Goal: Information Seeking & Learning: Learn about a topic

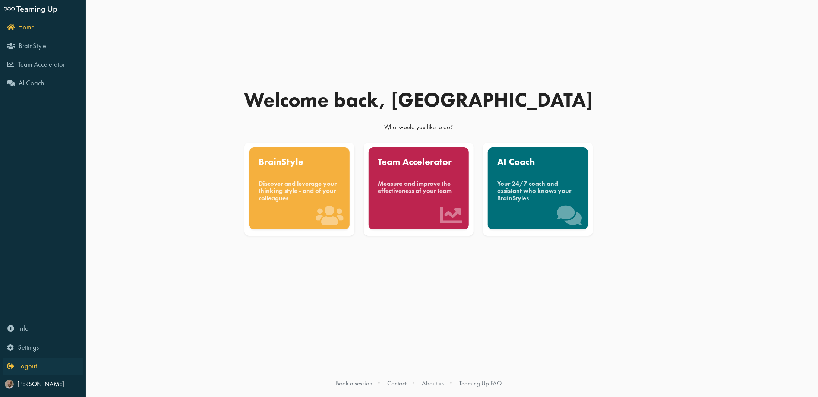
click at [8, 370] on icon "Logout" at bounding box center [21, 366] width 29 height 7
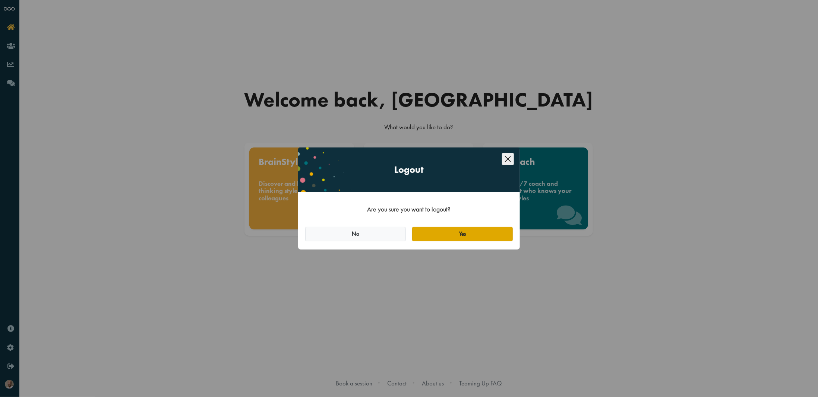
click at [458, 230] on button "Yes" at bounding box center [462, 234] width 101 height 15
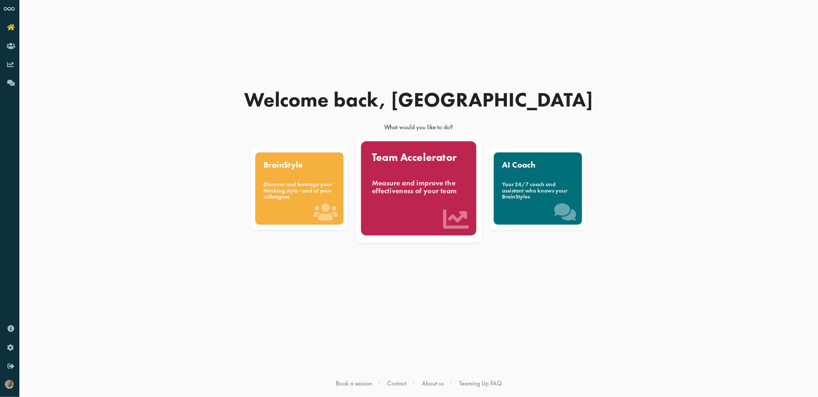
click at [395, 182] on div "Measure and improve the effectiveness of your team" at bounding box center [419, 187] width 94 height 16
click at [398, 186] on div "Measure and improve the effectiveness of your team" at bounding box center [419, 187] width 94 height 16
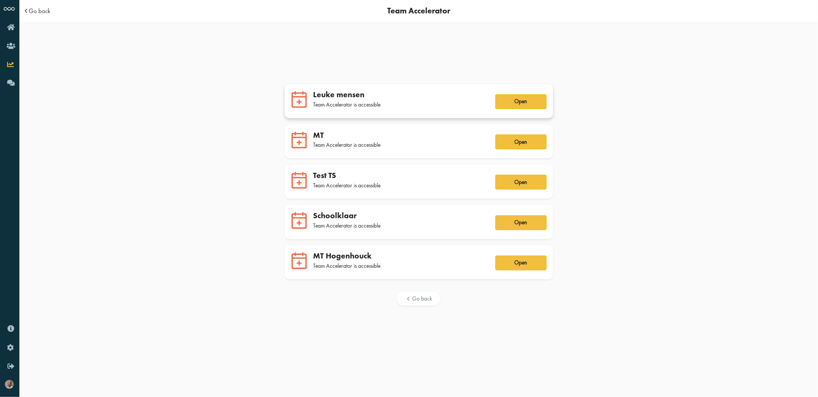
click at [339, 94] on div "Leuke mensen" at bounding box center [399, 95] width 173 height 10
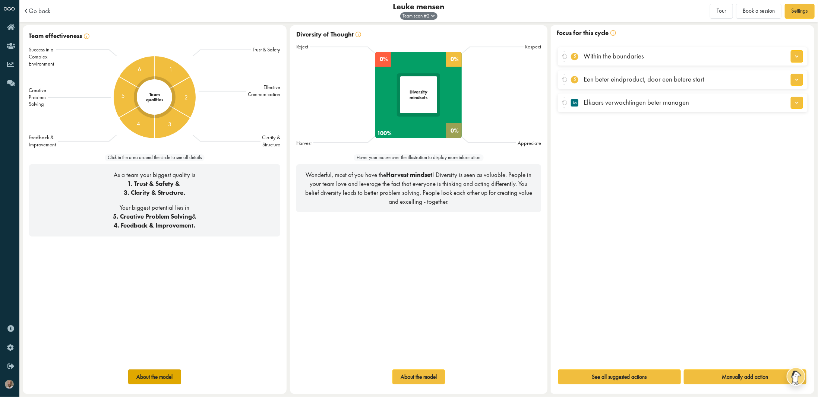
click at [157, 376] on button "About the model" at bounding box center [154, 377] width 53 height 15
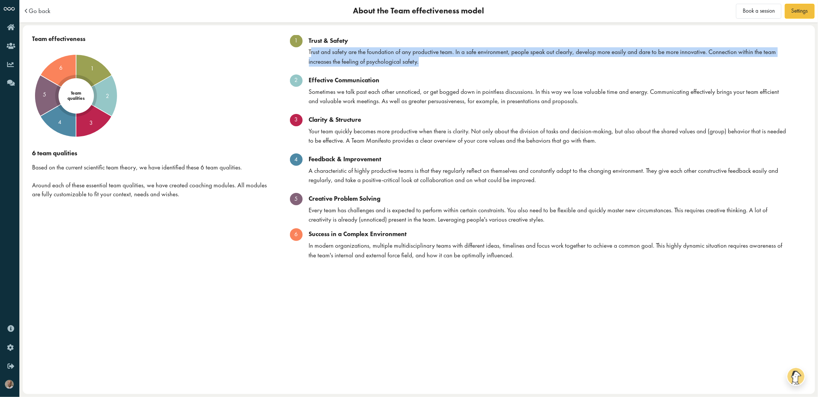
drag, startPoint x: 311, startPoint y: 52, endPoint x: 440, endPoint y: 62, distance: 129.4
click at [440, 62] on div "Trust and safety are the foundation of any productive team. In a safe environme…" at bounding box center [547, 56] width 515 height 19
click at [346, 57] on div "Trust and safety are the foundation of any productive team. In a safe environme…" at bounding box center [547, 56] width 515 height 19
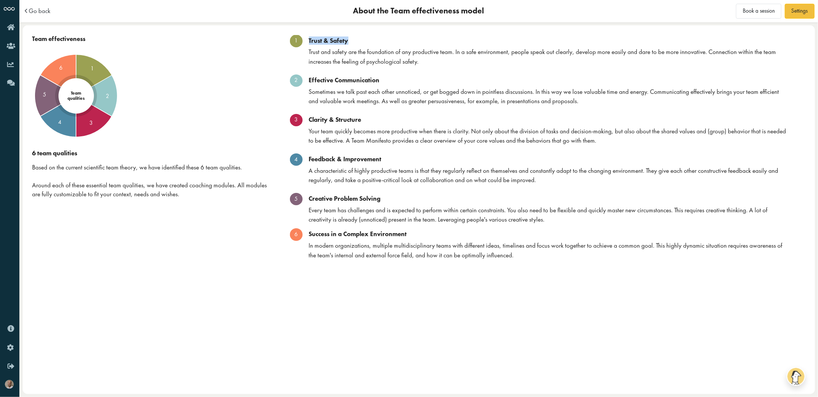
drag, startPoint x: 307, startPoint y: 38, endPoint x: 373, endPoint y: 40, distance: 65.6
click at [373, 40] on div "Trust & Safety" at bounding box center [547, 40] width 515 height 7
drag, startPoint x: 304, startPoint y: 116, endPoint x: 363, endPoint y: 118, distance: 58.2
click at [363, 118] on div "Clarity & Structure" at bounding box center [547, 119] width 515 height 7
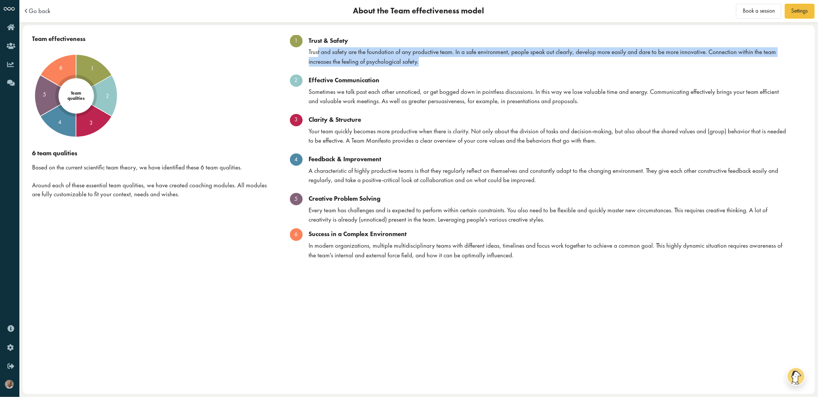
drag, startPoint x: 317, startPoint y: 48, endPoint x: 434, endPoint y: 58, distance: 116.7
click at [434, 58] on div "Trust and safety are the foundation of any productive team. In a safe environme…" at bounding box center [547, 56] width 515 height 19
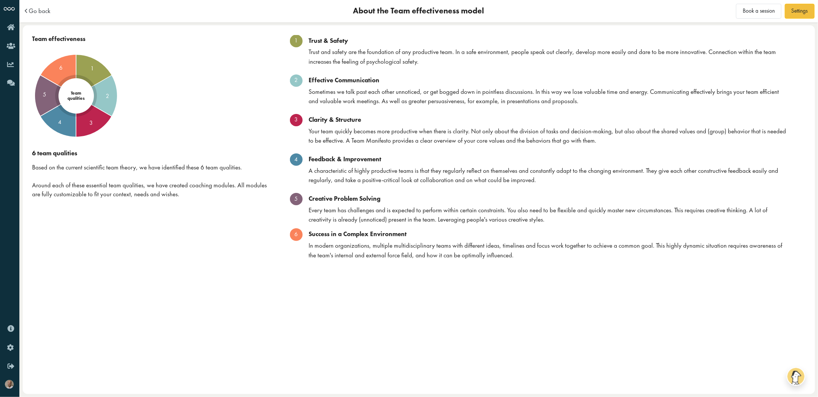
click at [424, 72] on ol "Trust & Safety Trust and safety are the foundation of any productive team. In a…" at bounding box center [547, 149] width 515 height 229
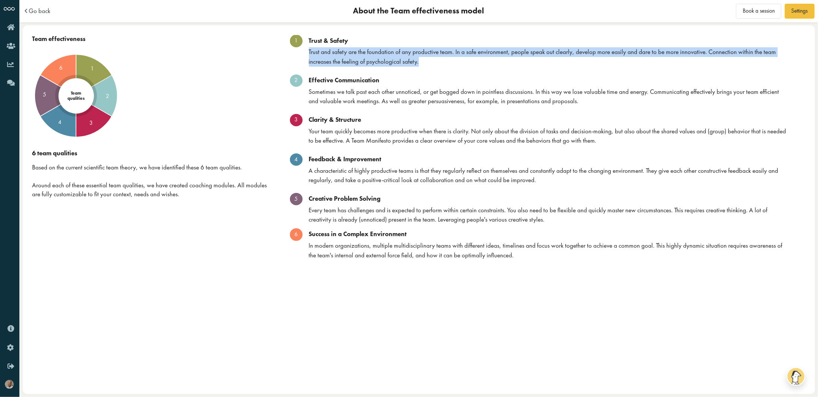
drag, startPoint x: 315, startPoint y: 54, endPoint x: 430, endPoint y: 60, distance: 115.3
click at [430, 60] on div "Trust and safety are the foundation of any productive team. In a safe environme…" at bounding box center [547, 56] width 515 height 19
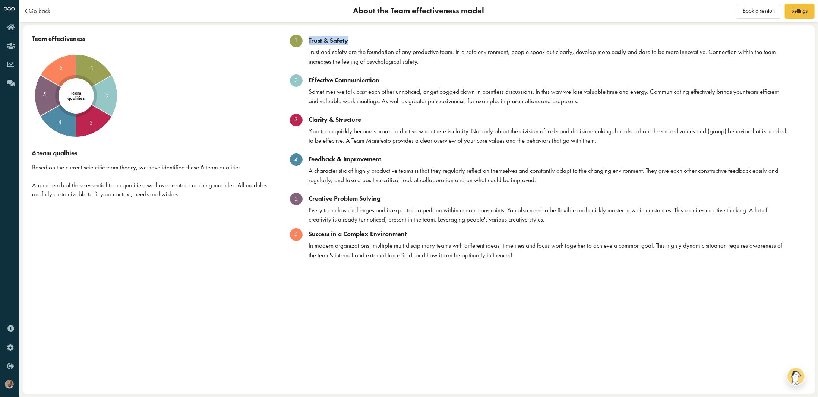
drag, startPoint x: 356, startPoint y: 39, endPoint x: 309, endPoint y: 38, distance: 46.6
click at [309, 38] on div "Trust & Safety" at bounding box center [547, 40] width 515 height 7
copy div "Trust & Safety"
drag, startPoint x: 311, startPoint y: 79, endPoint x: 379, endPoint y: 80, distance: 68.2
click at [380, 81] on div "Effective Communication" at bounding box center [547, 79] width 515 height 7
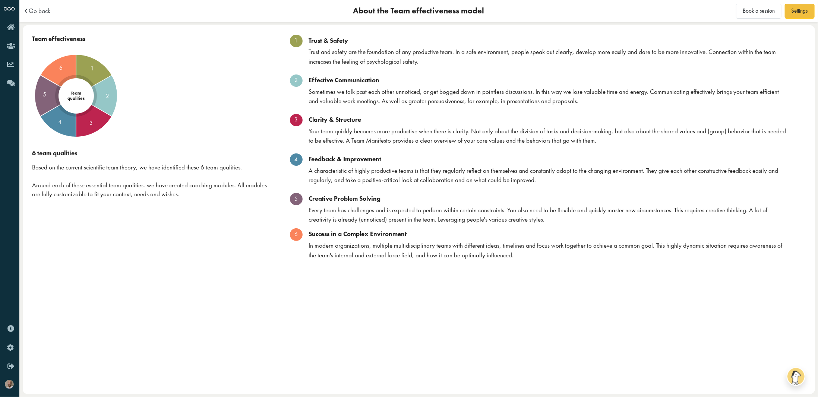
click at [389, 93] on div "Sometimes we talk past each other unnoticed, or get bogged down in pointless di…" at bounding box center [547, 96] width 515 height 19
drag, startPoint x: 380, startPoint y: 79, endPoint x: 309, endPoint y: 81, distance: 71.6
click at [309, 81] on div "Effective Communication" at bounding box center [547, 79] width 515 height 7
copy div "Effective Communication"
drag, startPoint x: 309, startPoint y: 121, endPoint x: 361, endPoint y: 119, distance: 52.6
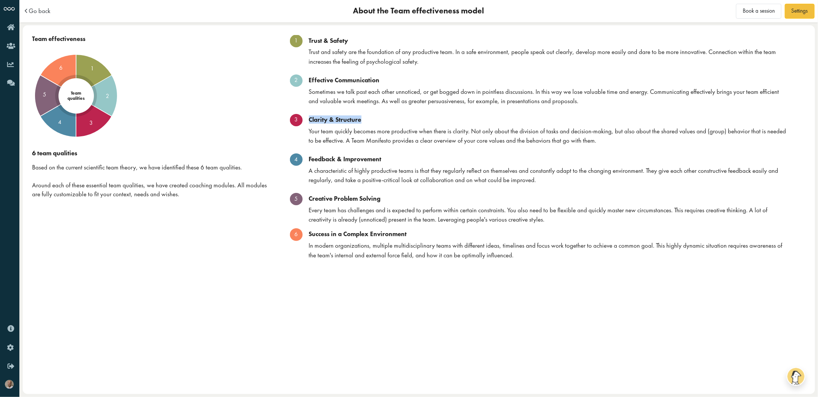
click at [361, 119] on div "Clarity & Structure" at bounding box center [547, 119] width 515 height 7
copy div "Clarity & Structure"
drag, startPoint x: 310, startPoint y: 159, endPoint x: 386, endPoint y: 159, distance: 76.8
click at [386, 159] on div "Feedback & Improvement" at bounding box center [547, 158] width 515 height 7
copy div "Feedback & Improvement"
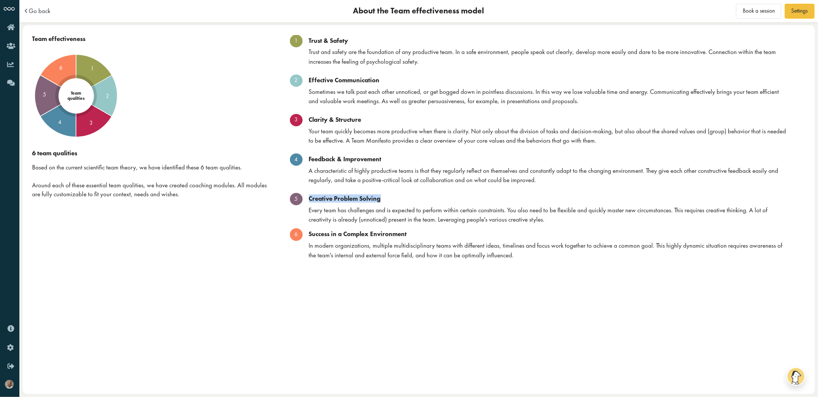
drag, startPoint x: 311, startPoint y: 198, endPoint x: 391, endPoint y: 197, distance: 80.5
click at [391, 197] on div "Creative Problem Solving" at bounding box center [547, 198] width 515 height 7
copy div "Creative Problem Solving"
drag, startPoint x: 309, startPoint y: 234, endPoint x: 418, endPoint y: 234, distance: 108.8
click at [418, 234] on div "Success in a Complex Environment" at bounding box center [547, 233] width 515 height 7
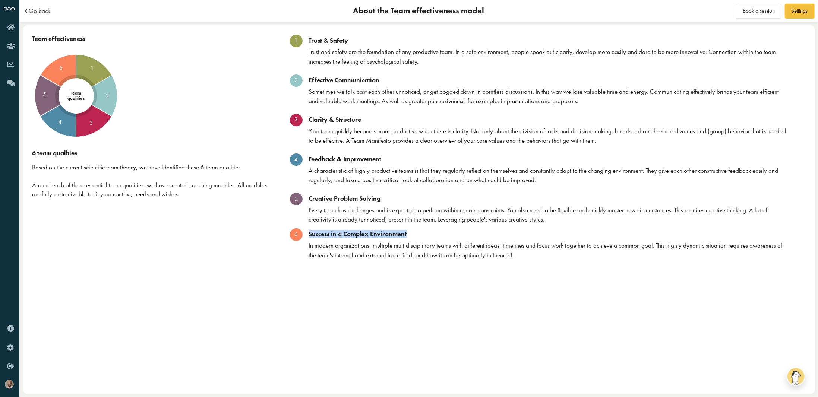
copy div "Success in a Complex Environment"
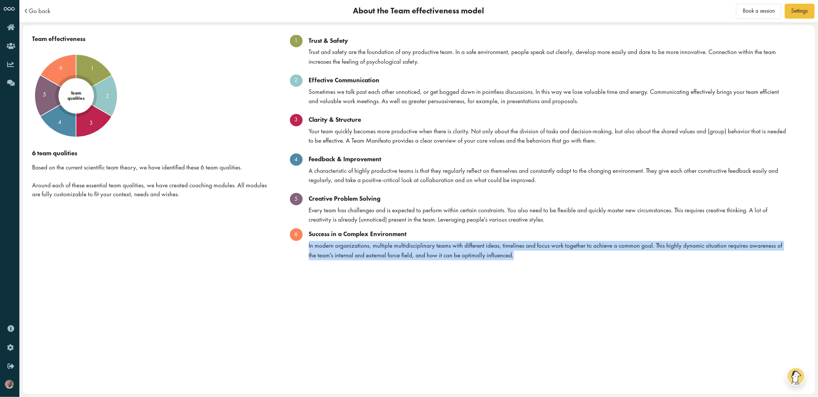
drag, startPoint x: 309, startPoint y: 243, endPoint x: 543, endPoint y: 253, distance: 234.6
click at [543, 253] on div "In modern organizations, multiple multidisciplinary teams with different ideas,…" at bounding box center [547, 250] width 515 height 19
copy div "In modern organizations, multiple multidisciplinary teams with different ideas,…"
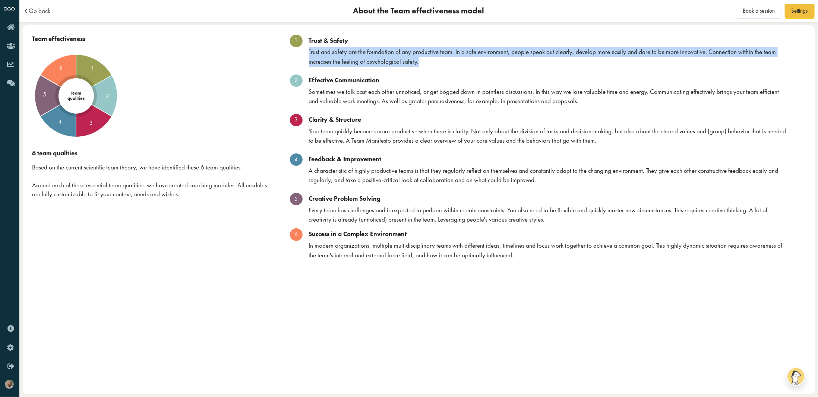
drag, startPoint x: 308, startPoint y: 51, endPoint x: 435, endPoint y: 61, distance: 127.9
click at [435, 61] on div "Trust and safety are the foundation of any productive team. In a safe environme…" at bounding box center [547, 56] width 515 height 19
copy div "Trust and safety are the foundation of any productive team. In a safe environme…"
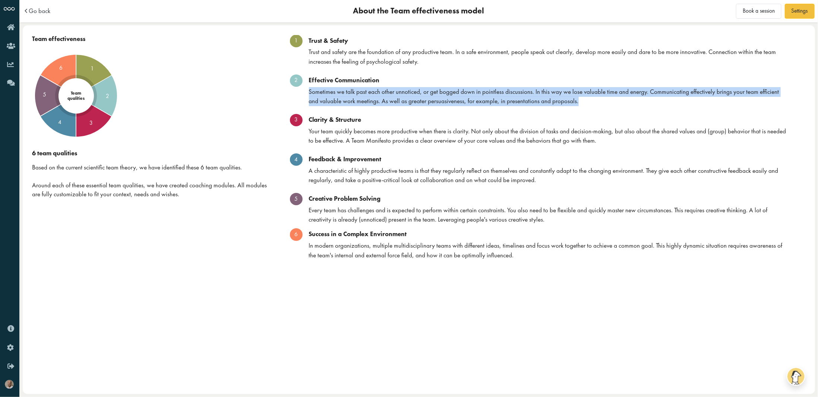
drag, startPoint x: 310, startPoint y: 91, endPoint x: 602, endPoint y: 102, distance: 292.4
click at [602, 102] on div "Sometimes we talk past each other unnoticed, or get bogged down in pointless di…" at bounding box center [547, 96] width 515 height 19
copy div "Sometimes we talk past each other unnoticed, or get bogged down in pointless di…"
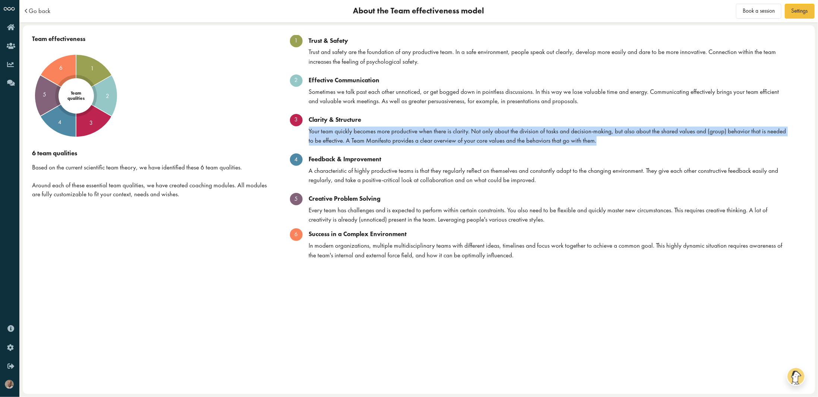
drag, startPoint x: 309, startPoint y: 131, endPoint x: 626, endPoint y: 143, distance: 317.3
click at [626, 143] on div "Your team quickly becomes more productive when there is clarity. Not only about…" at bounding box center [547, 136] width 515 height 19
copy div "Your team quickly becomes more productive when there is clarity. Not only about…"
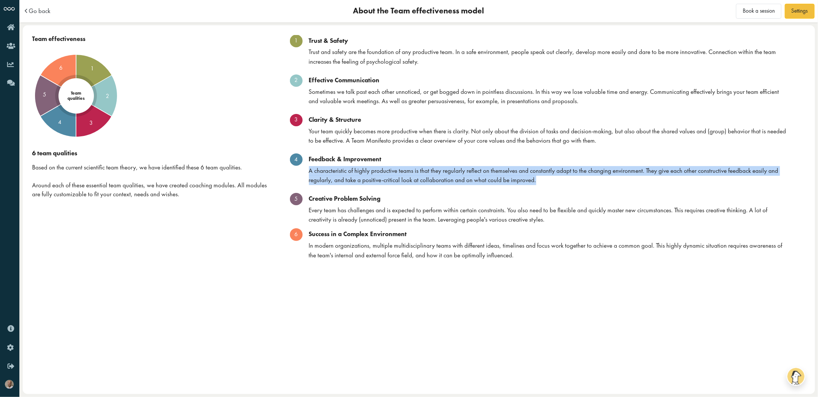
drag, startPoint x: 309, startPoint y: 172, endPoint x: 572, endPoint y: 183, distance: 263.3
click at [572, 183] on div "A characteristic of highly productive teams is that they regularly reflect on t…" at bounding box center [547, 175] width 515 height 19
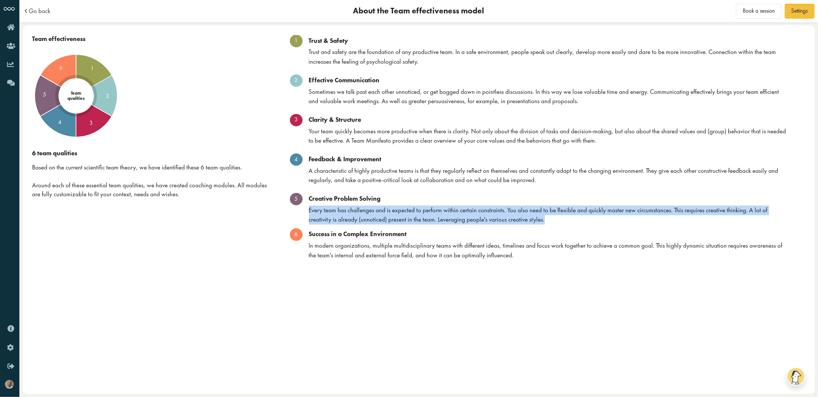
drag, startPoint x: 309, startPoint y: 211, endPoint x: 540, endPoint y: 222, distance: 231.7
click at [540, 222] on div "Every team has challenges and is expected to perform within certain constraints…" at bounding box center [547, 215] width 515 height 19
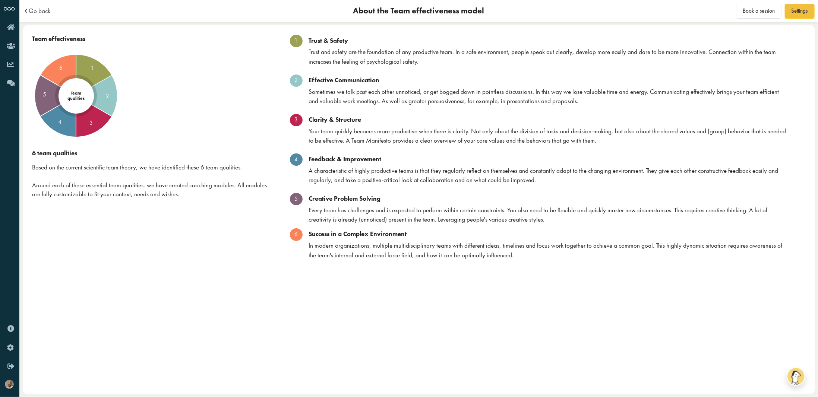
click at [34, 9] on span "Go back" at bounding box center [40, 11] width 22 height 6
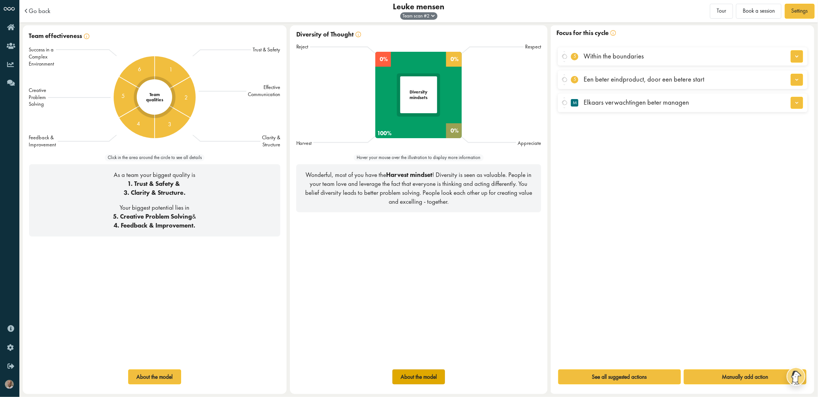
click at [411, 375] on button "About the model" at bounding box center [418, 377] width 53 height 15
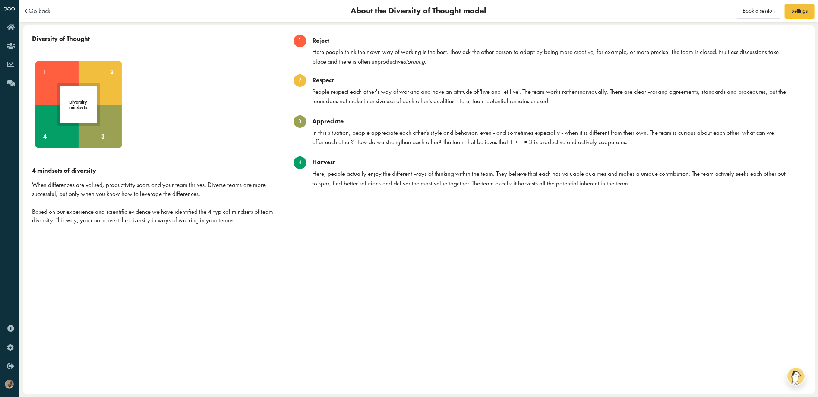
click at [39, 9] on span "Go back" at bounding box center [40, 11] width 22 height 6
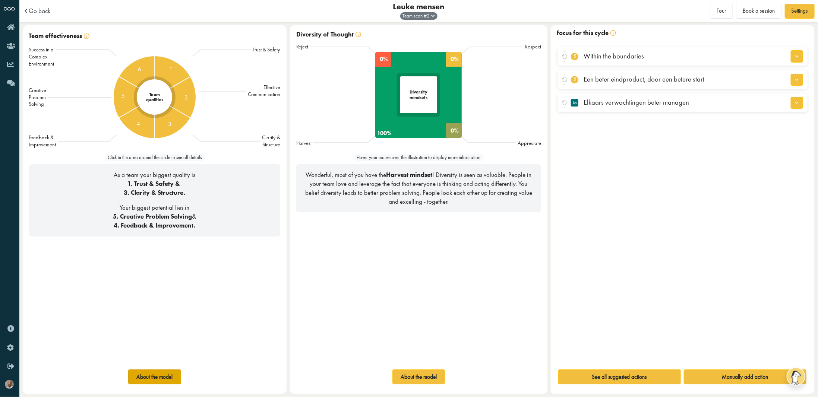
click at [167, 377] on button "About the model" at bounding box center [154, 377] width 53 height 15
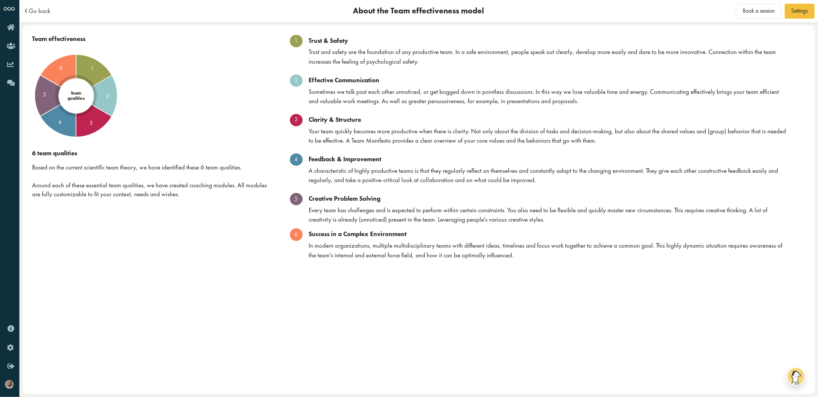
click at [31, 13] on span "Go back" at bounding box center [40, 11] width 22 height 6
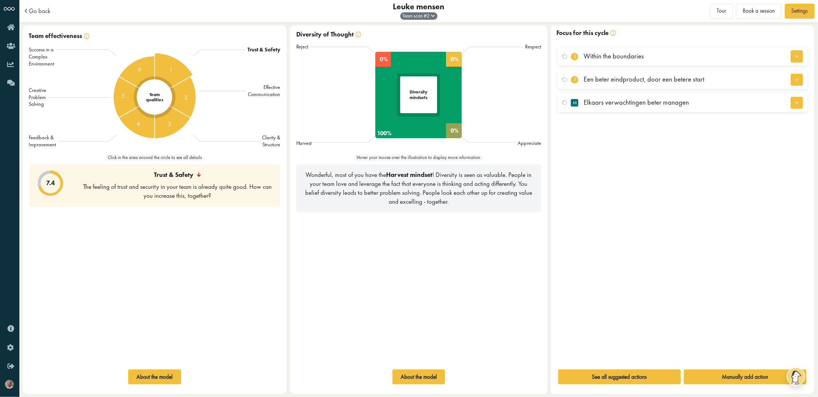
click at [178, 70] on div "1" at bounding box center [155, 97] width 88 height 88
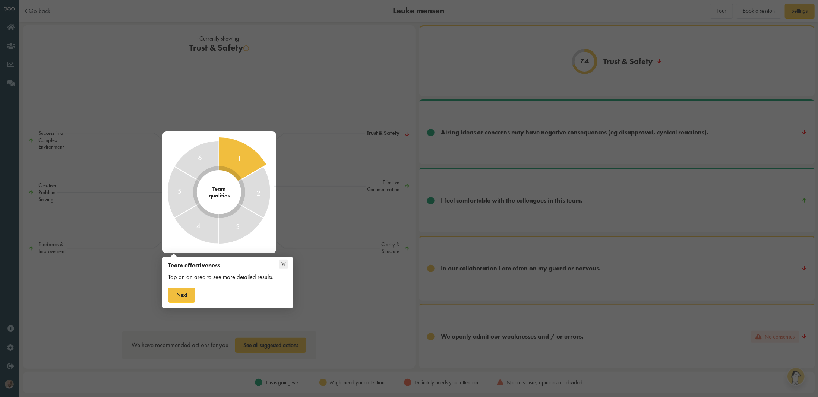
click at [336, 243] on div at bounding box center [409, 198] width 818 height 397
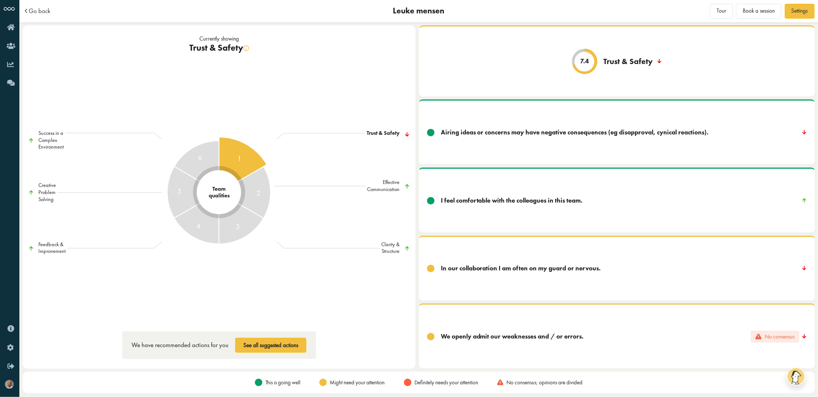
click at [33, 9] on span "Go back" at bounding box center [40, 11] width 22 height 6
